Goal: Find specific page/section: Find specific page/section

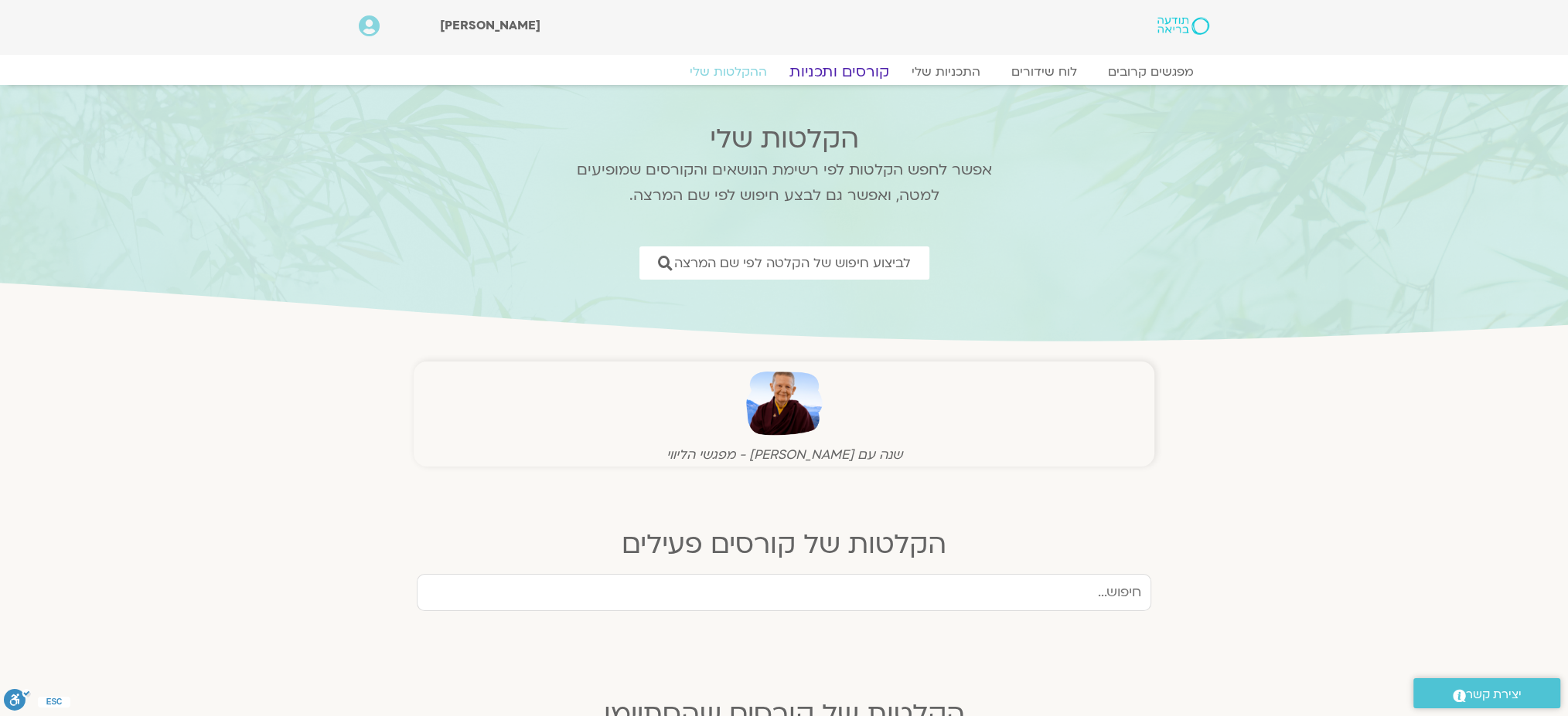
click at [832, 71] on link "קורסים ותכניות" at bounding box center [838, 72] width 136 height 18
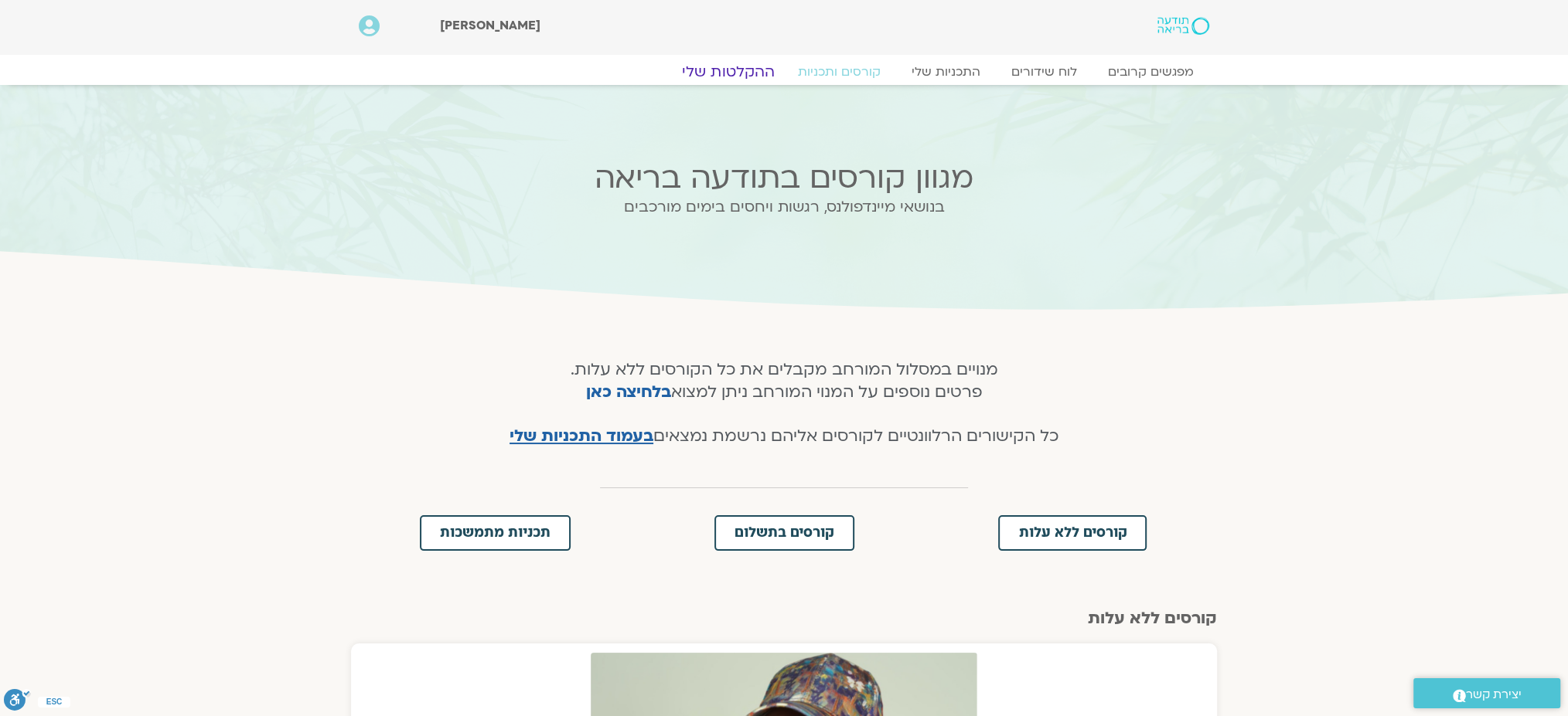
click at [739, 75] on link "ההקלטות שלי" at bounding box center [728, 72] width 130 height 18
